Goal: Check status: Check status

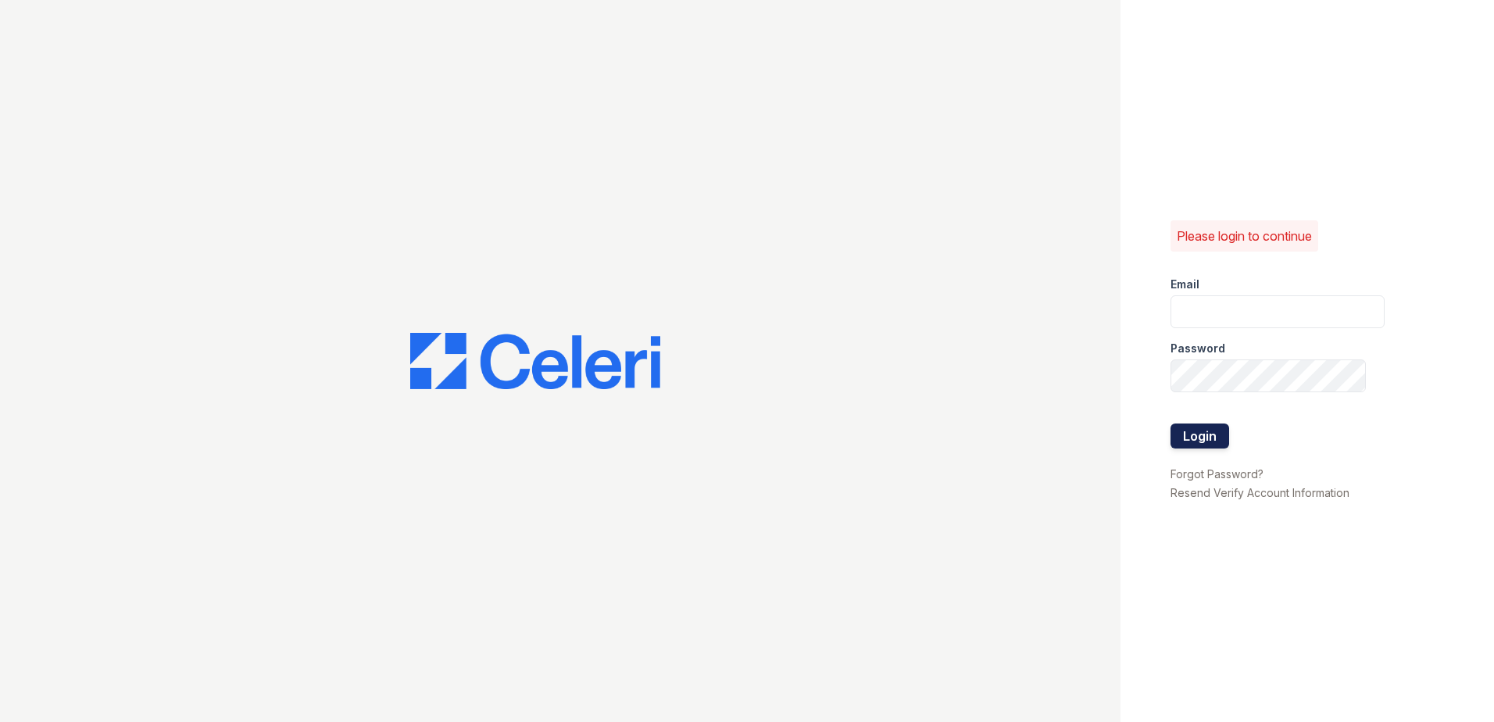
type input "[EMAIL_ADDRESS][DOMAIN_NAME]"
click at [1206, 434] on button "Login" at bounding box center [1199, 435] width 59 height 25
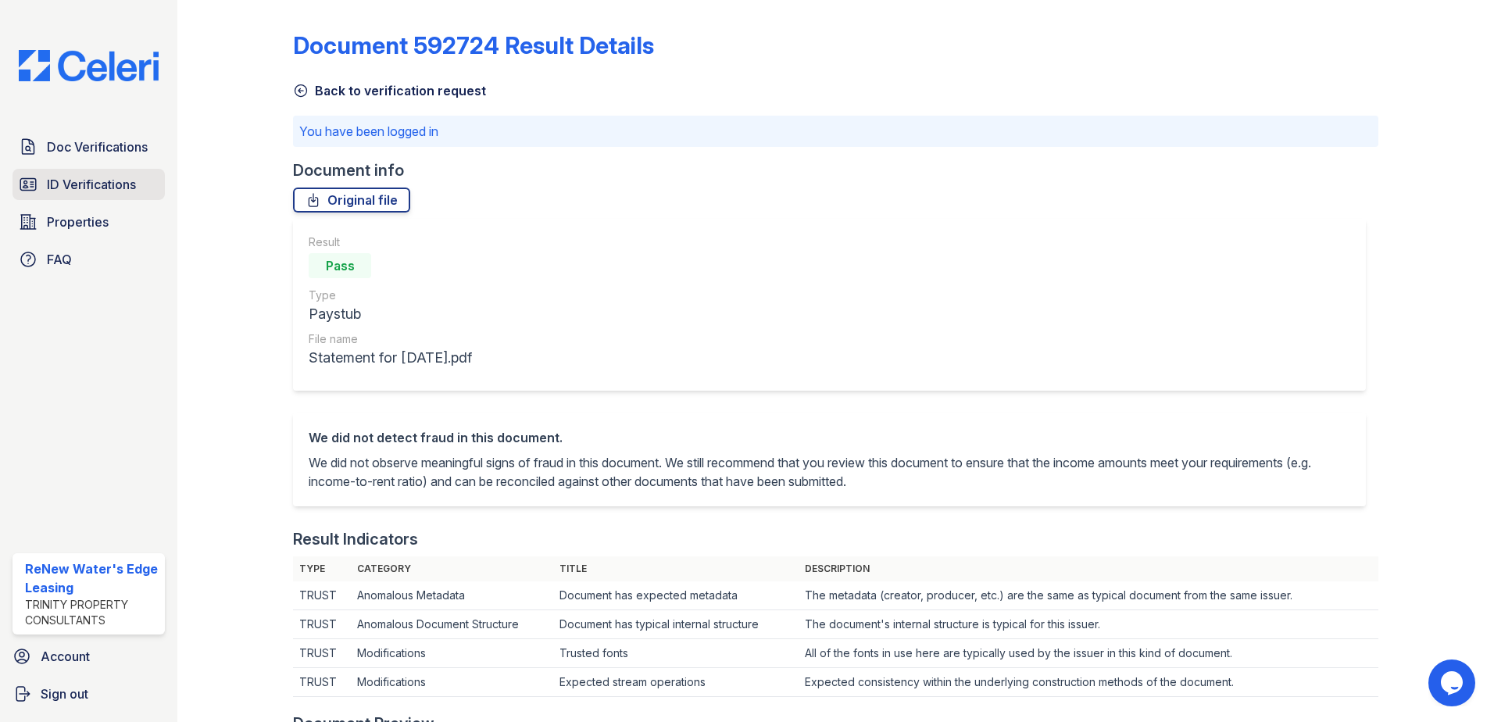
click at [116, 186] on span "ID Verifications" at bounding box center [91, 184] width 89 height 19
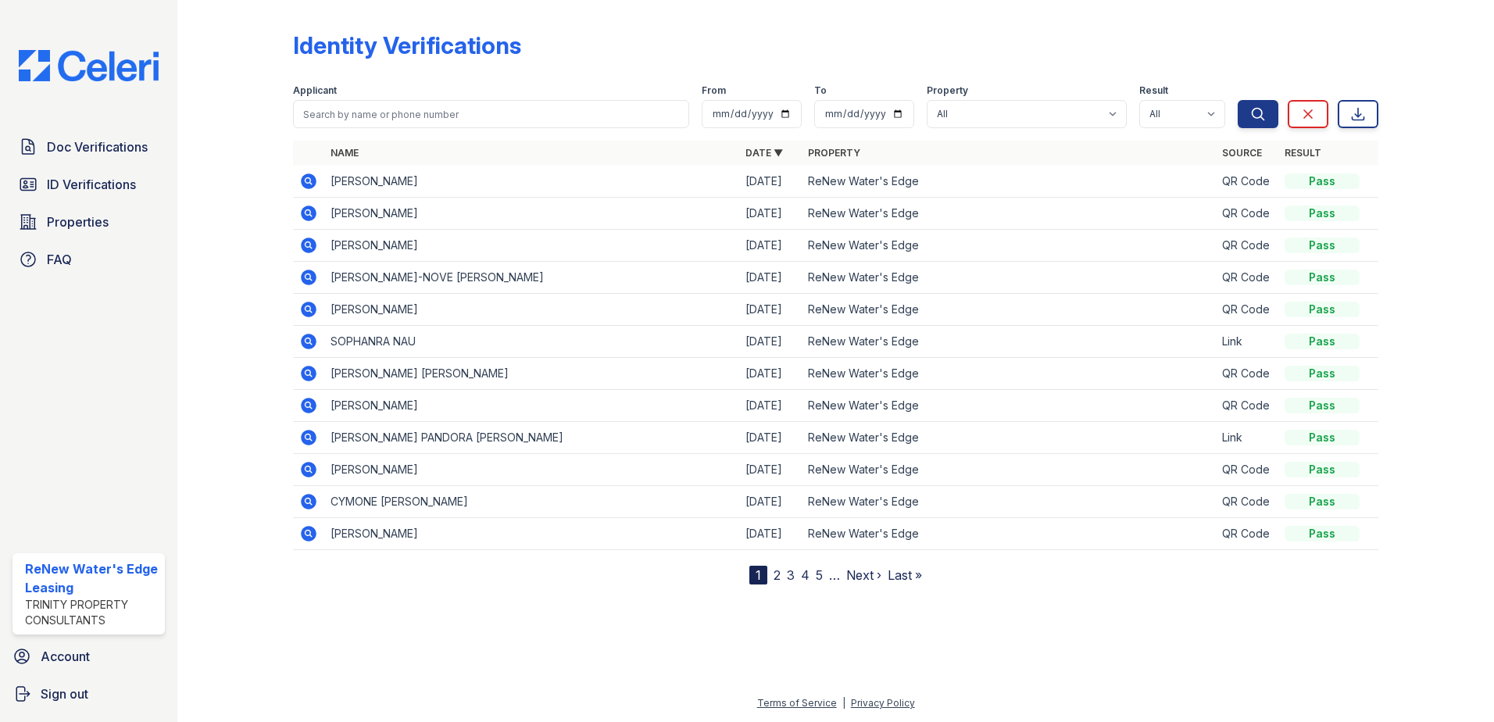
click at [305, 184] on icon at bounding box center [309, 181] width 16 height 16
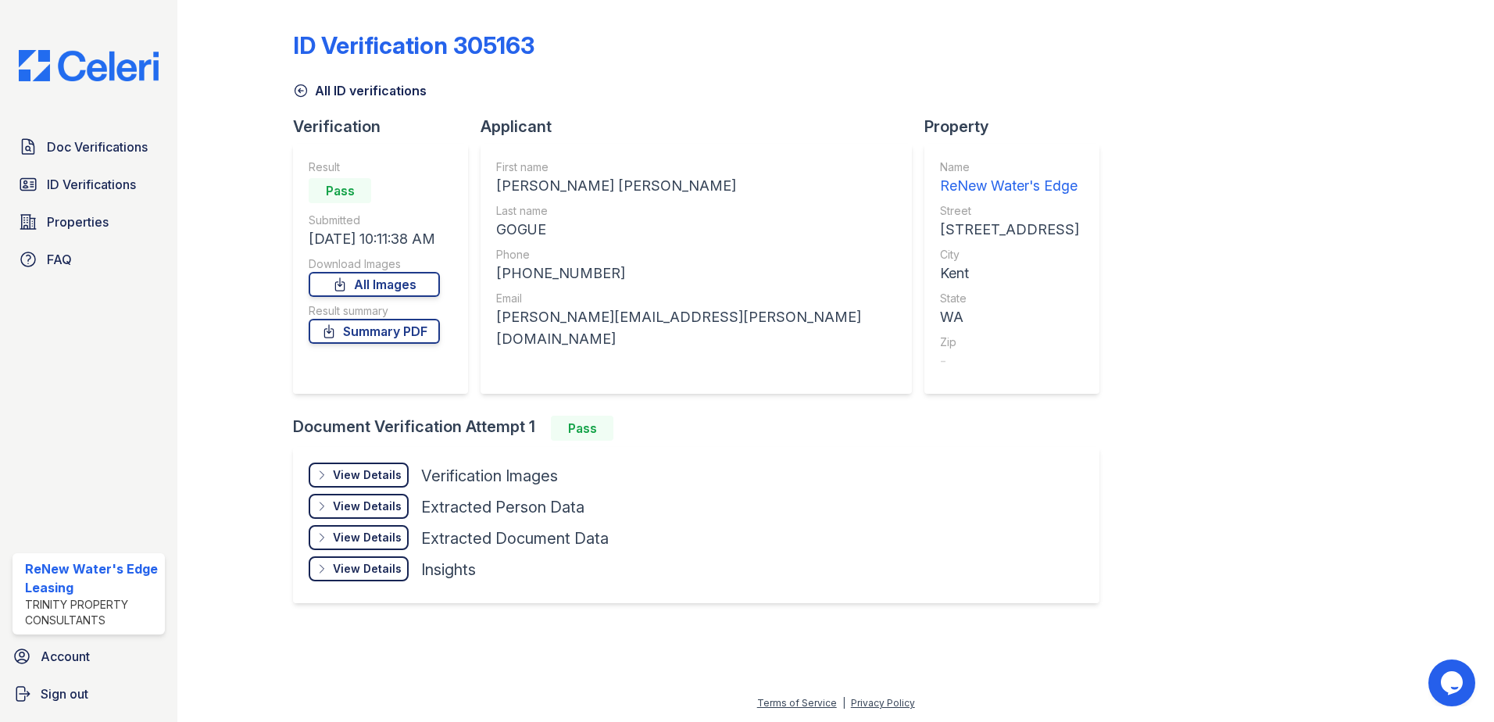
click at [319, 476] on icon at bounding box center [322, 475] width 12 height 12
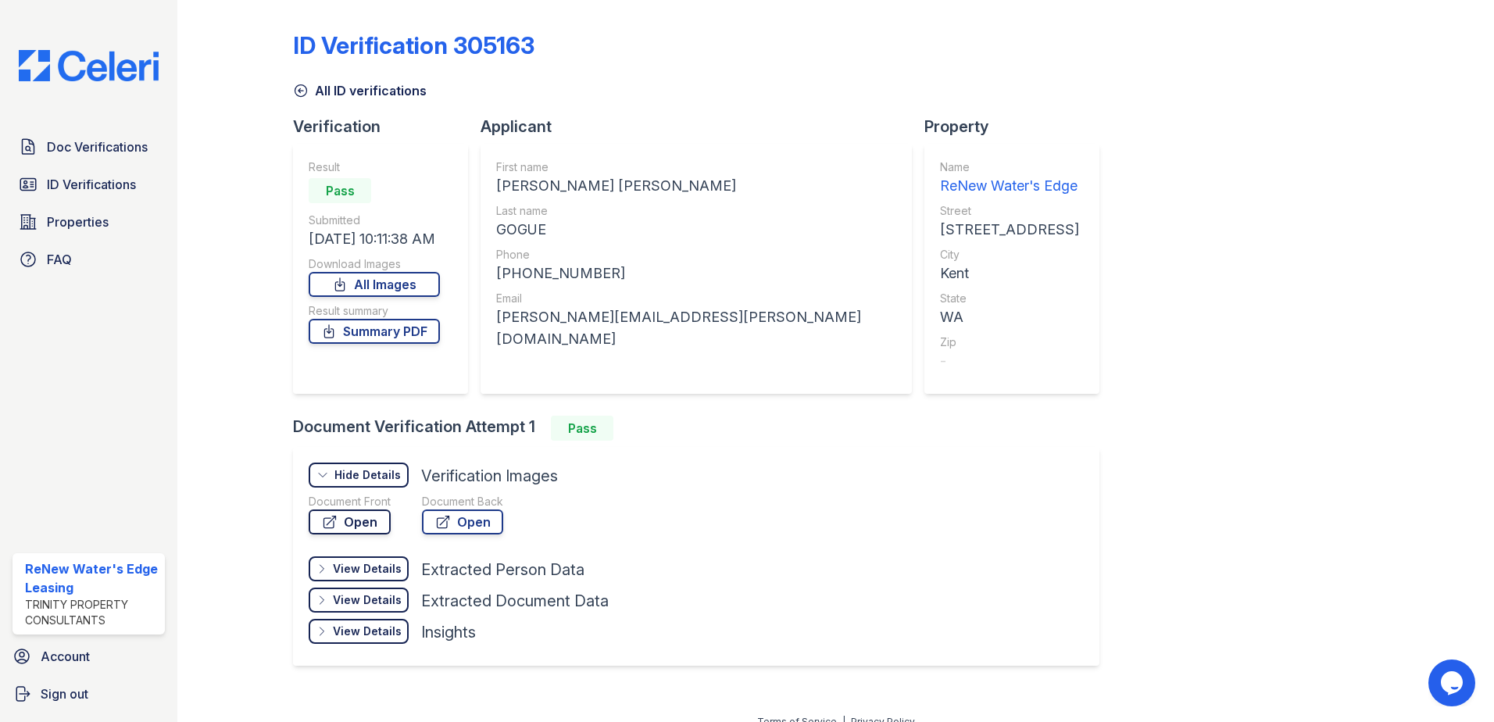
click at [355, 523] on link "Open" at bounding box center [350, 521] width 82 height 25
click at [66, 179] on span "ID Verifications" at bounding box center [91, 184] width 89 height 19
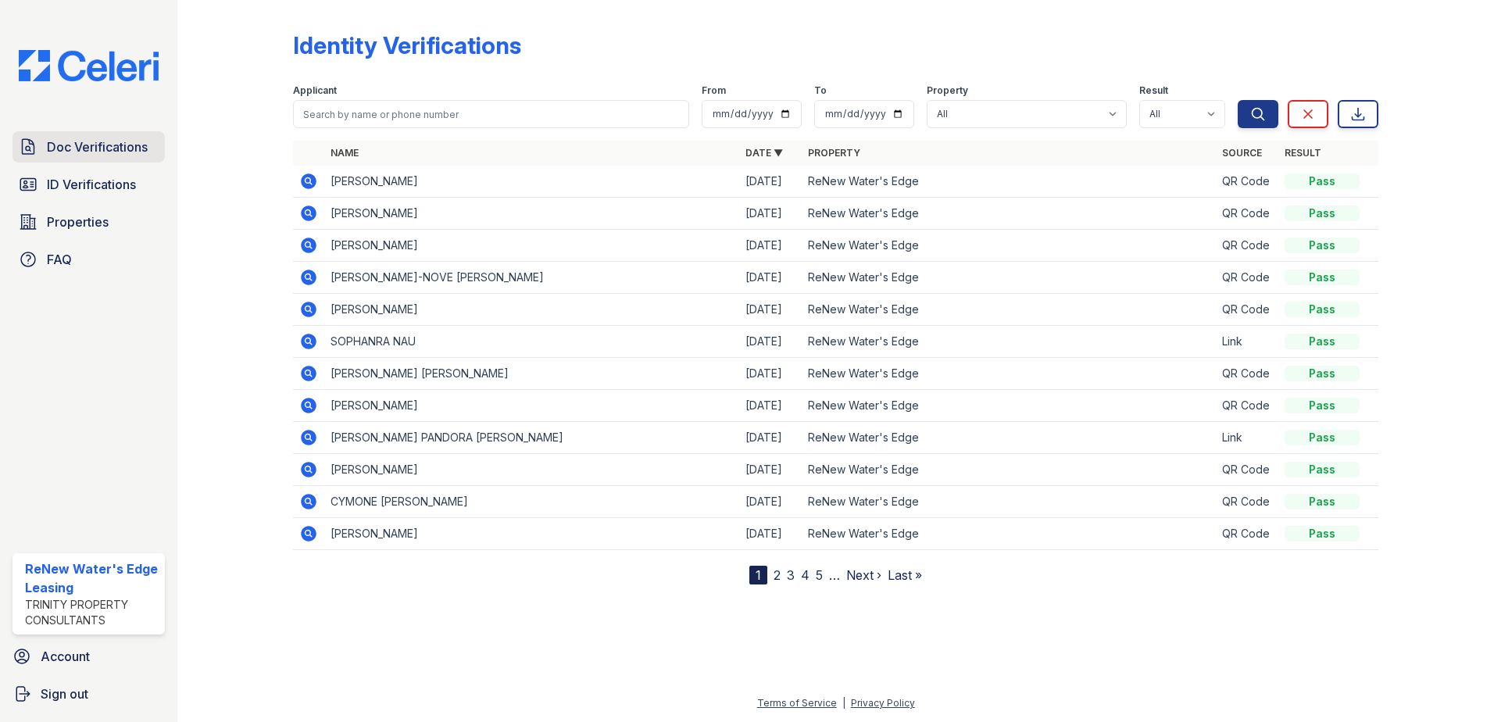
click at [87, 152] on span "Doc Verifications" at bounding box center [97, 146] width 101 height 19
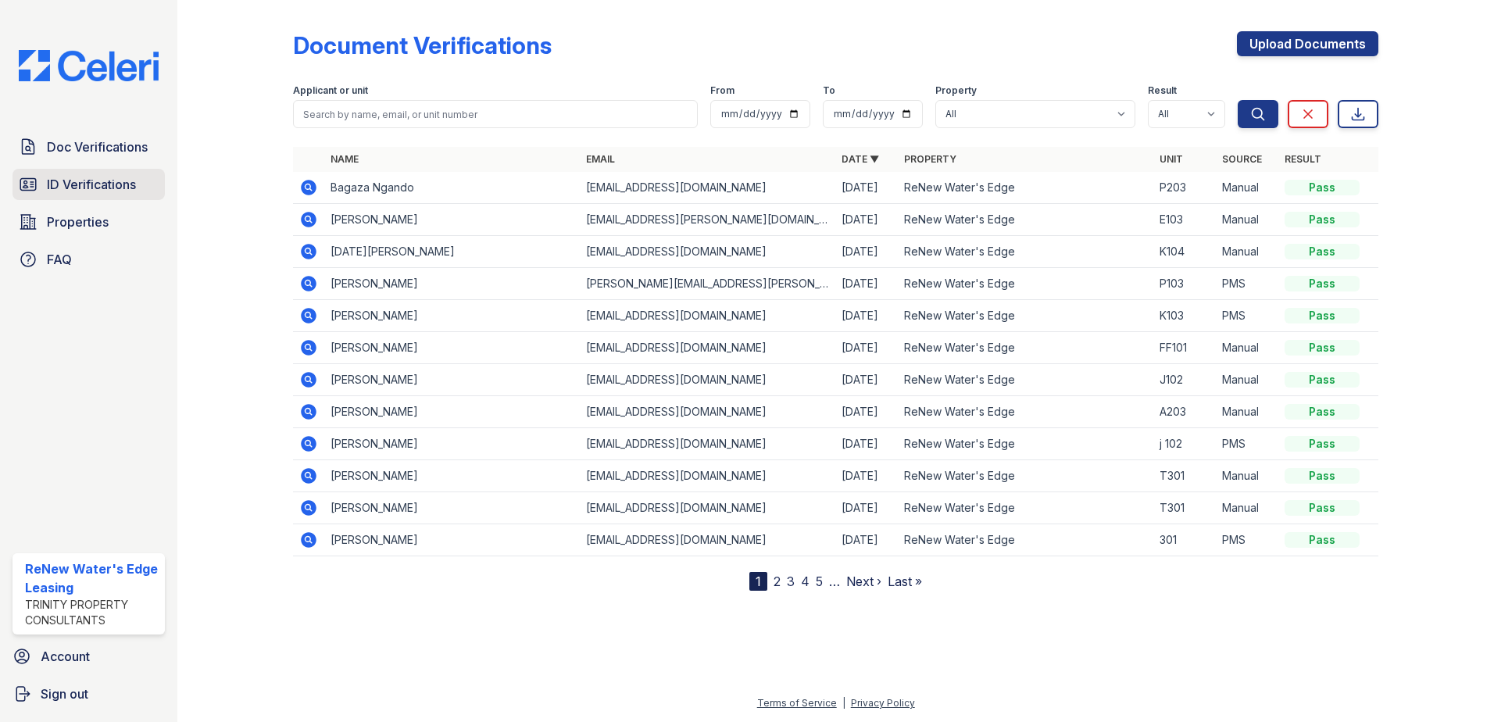
click at [66, 189] on span "ID Verifications" at bounding box center [91, 184] width 89 height 19
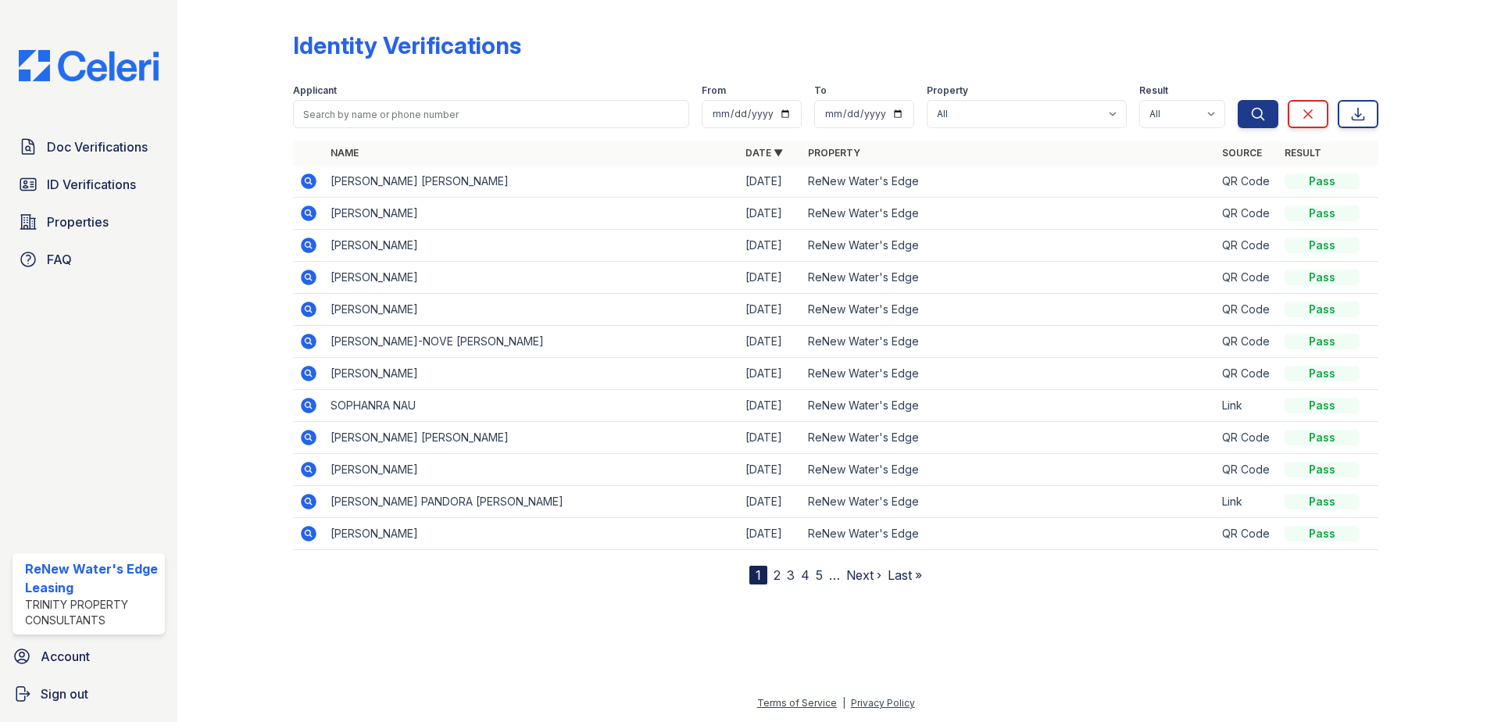
click at [307, 187] on icon at bounding box center [309, 181] width 16 height 16
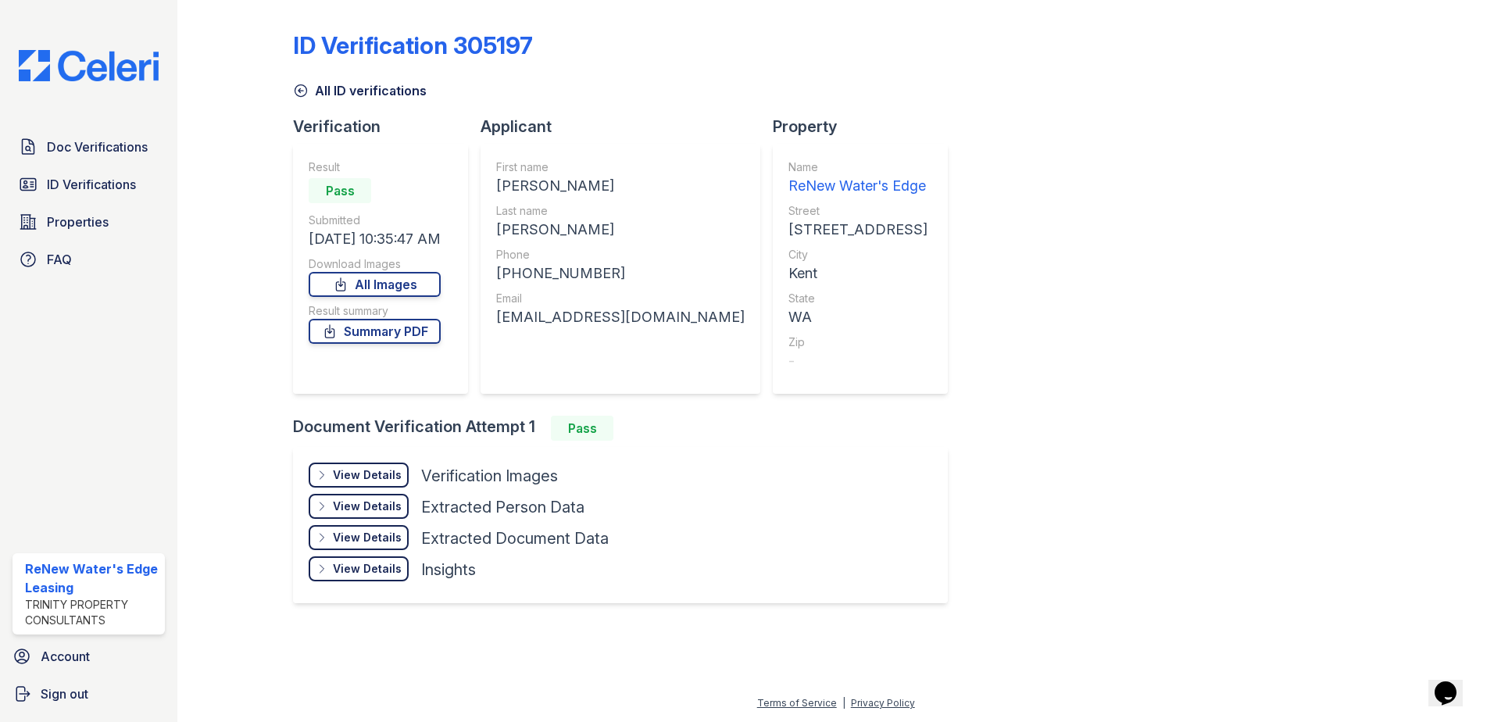
click at [328, 476] on icon at bounding box center [322, 475] width 12 height 12
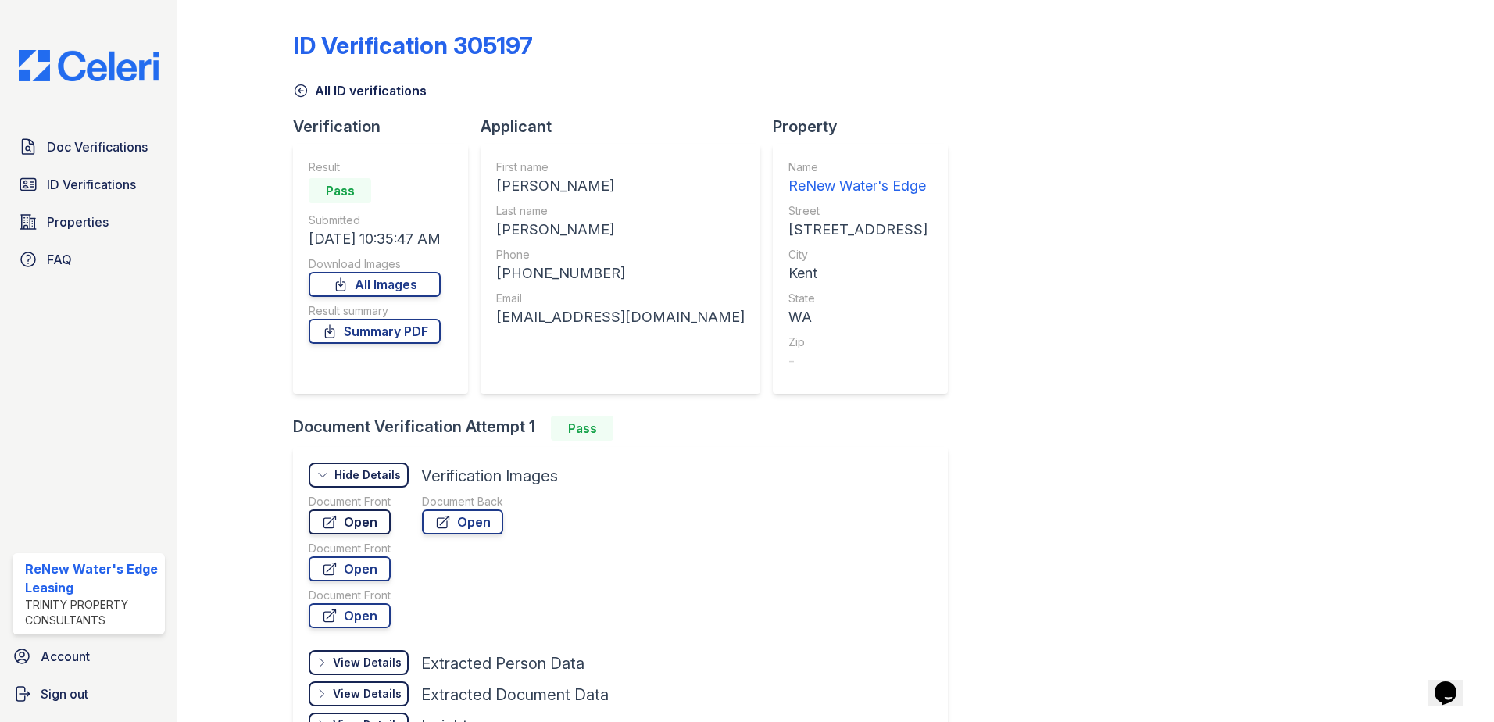
click at [330, 516] on icon at bounding box center [330, 522] width 16 height 16
click at [295, 86] on icon at bounding box center [301, 91] width 16 height 16
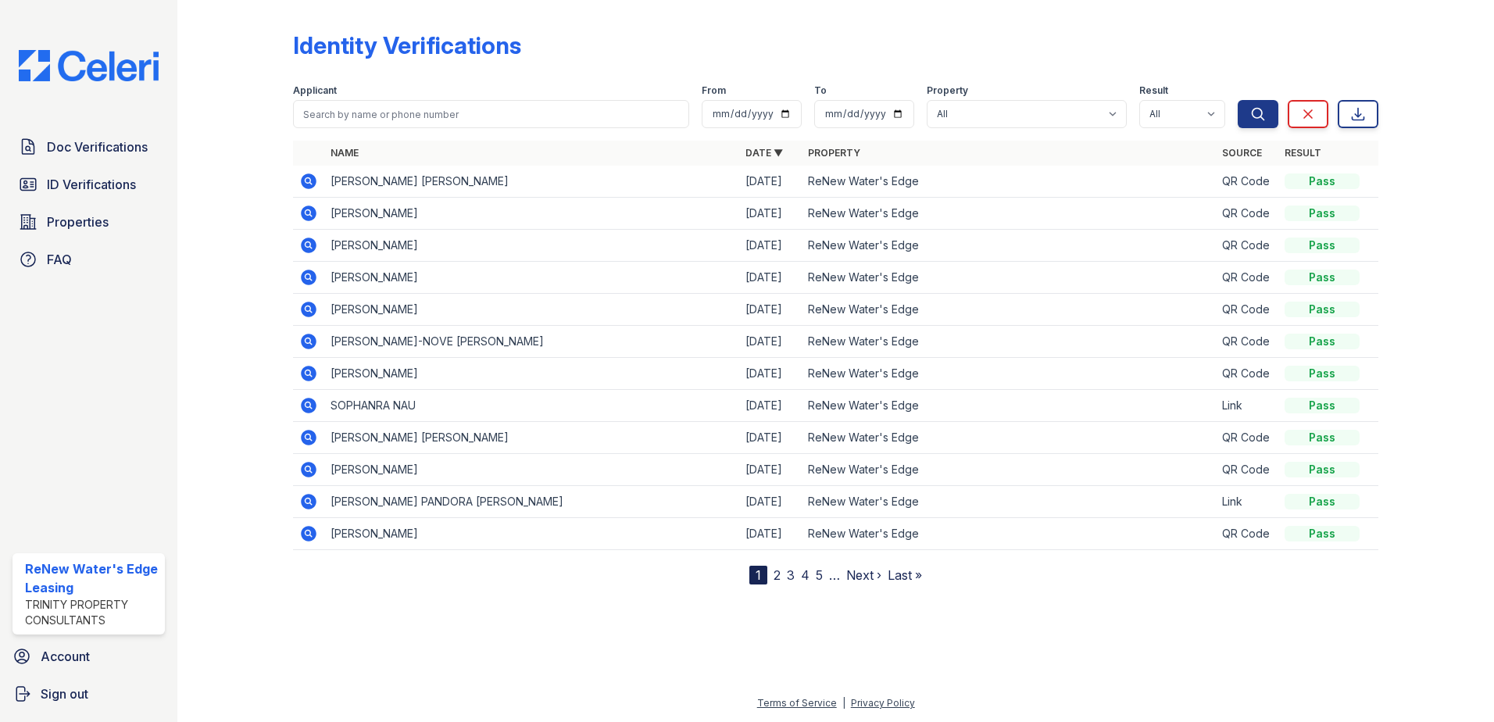
click at [312, 210] on icon at bounding box center [309, 213] width 16 height 16
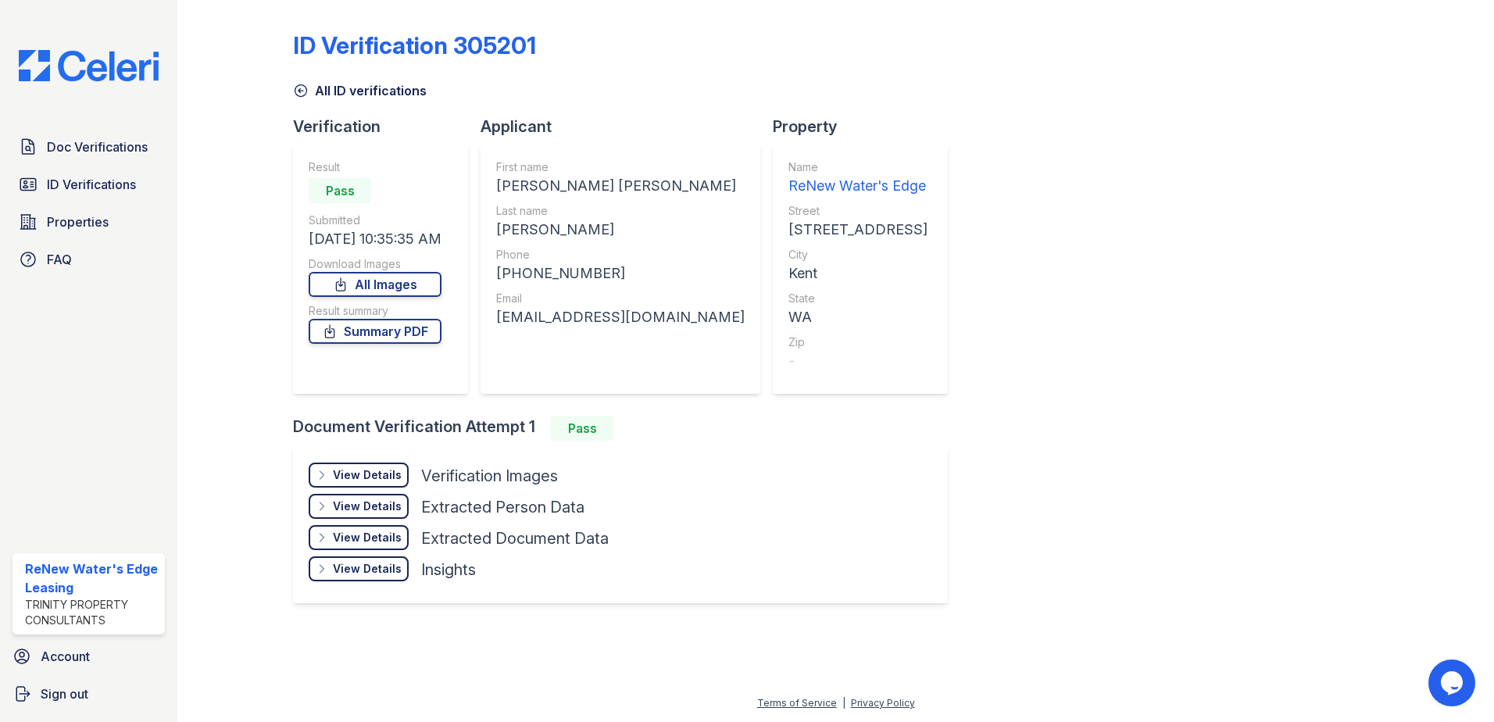
click at [341, 475] on div "View Details" at bounding box center [367, 475] width 69 height 16
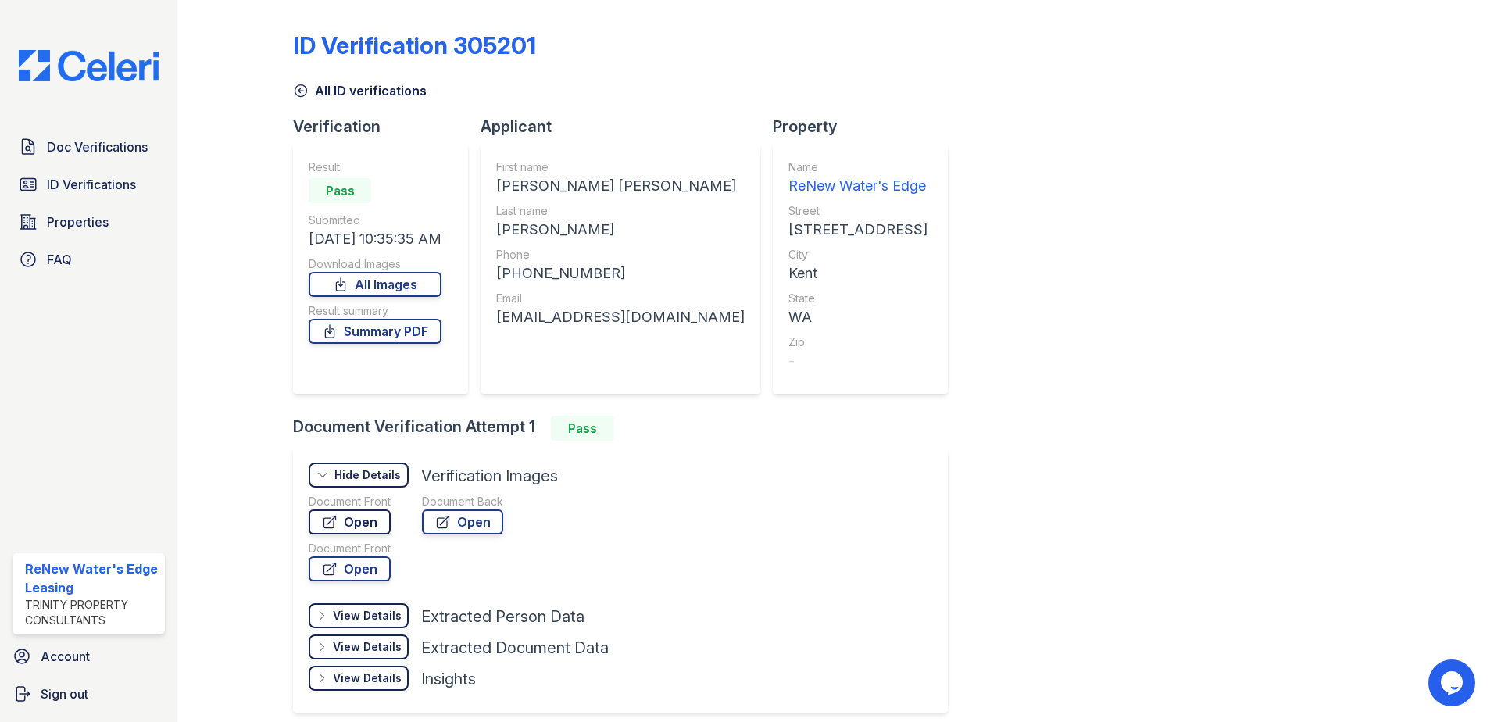
click at [327, 521] on icon at bounding box center [330, 522] width 16 height 16
